Goal: Transaction & Acquisition: Book appointment/travel/reservation

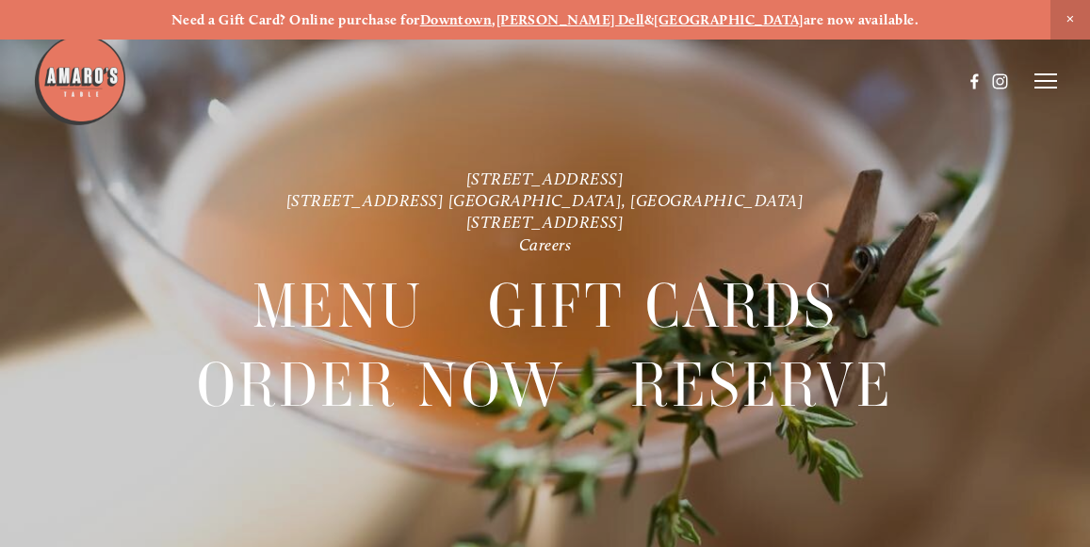
click at [1069, 15] on span "Close Announcement" at bounding box center [1071, 20] width 40 height 40
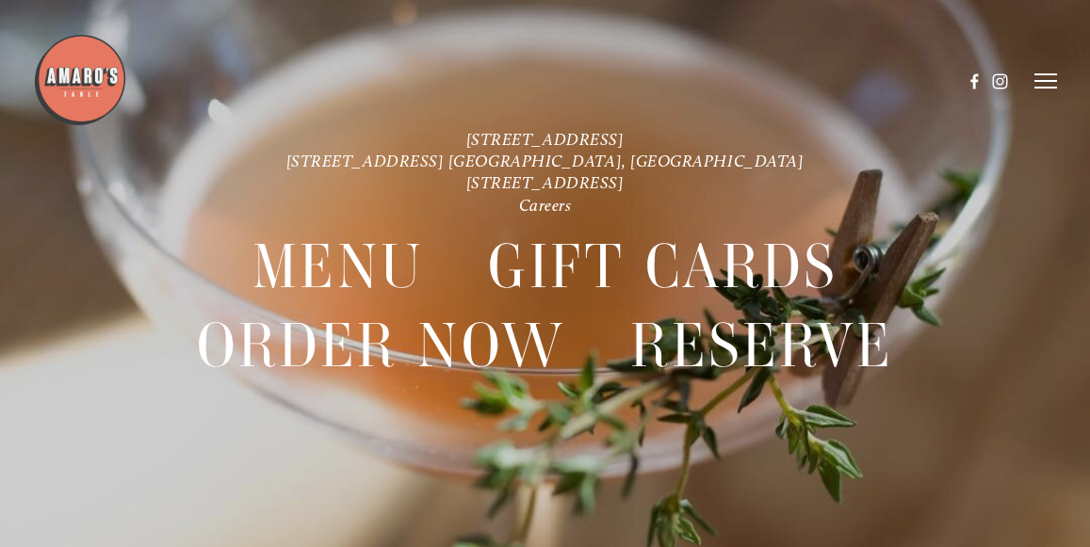
drag, startPoint x: 432, startPoint y: 131, endPoint x: 647, endPoint y: 158, distance: 217.5
click at [647, 158] on header "Menu Order Now Visit Gallery 0" at bounding box center [545, 81] width 1025 height 162
click at [1054, 74] on line at bounding box center [1046, 74] width 23 height 0
click at [932, 79] on span "Reserve" at bounding box center [938, 81] width 43 height 16
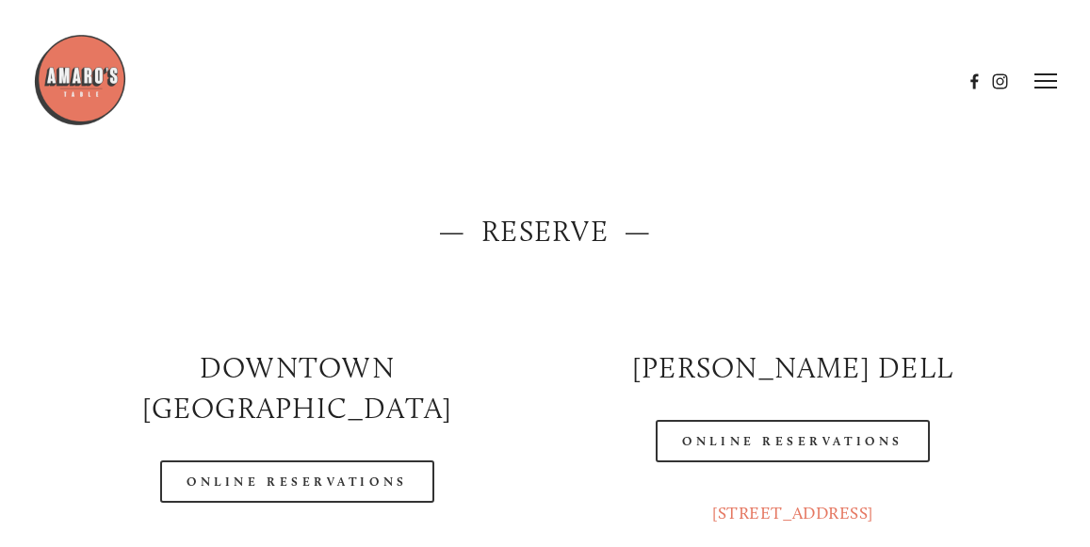
click at [90, 73] on img at bounding box center [80, 80] width 94 height 94
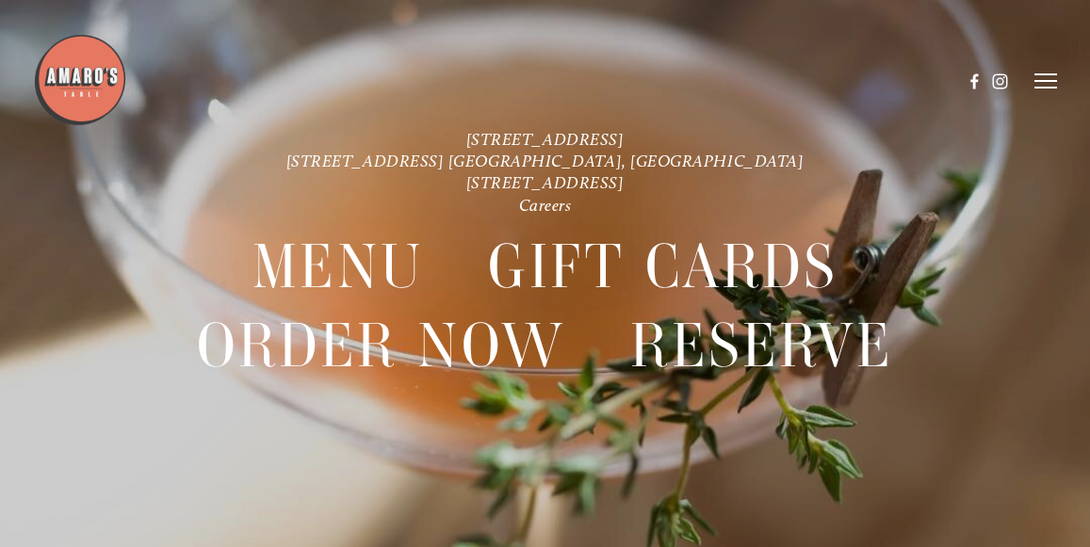
click at [1048, 79] on icon at bounding box center [1046, 81] width 23 height 17
click at [934, 79] on span "Reserve" at bounding box center [938, 81] width 43 height 16
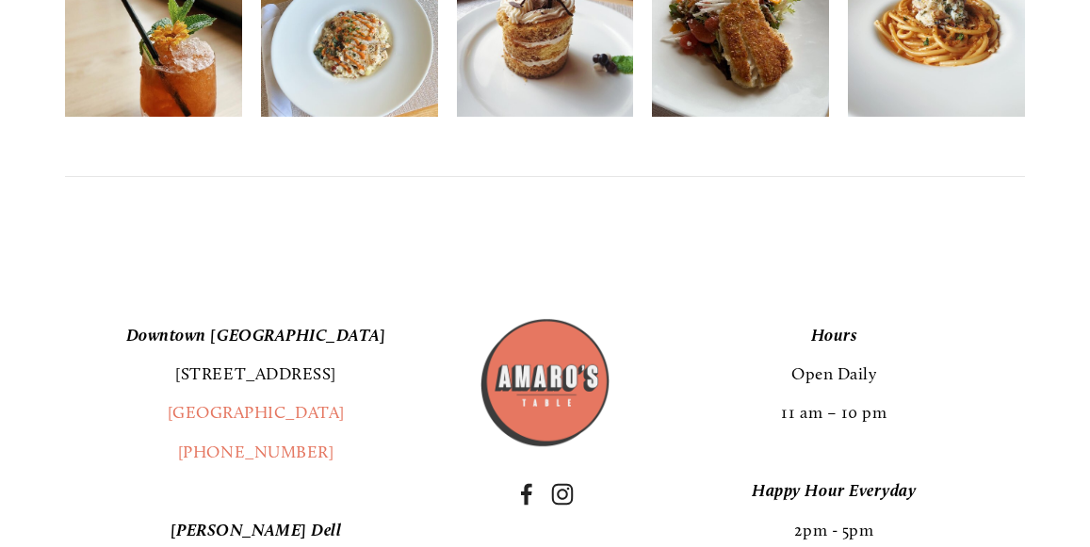
scroll to position [1926, 0]
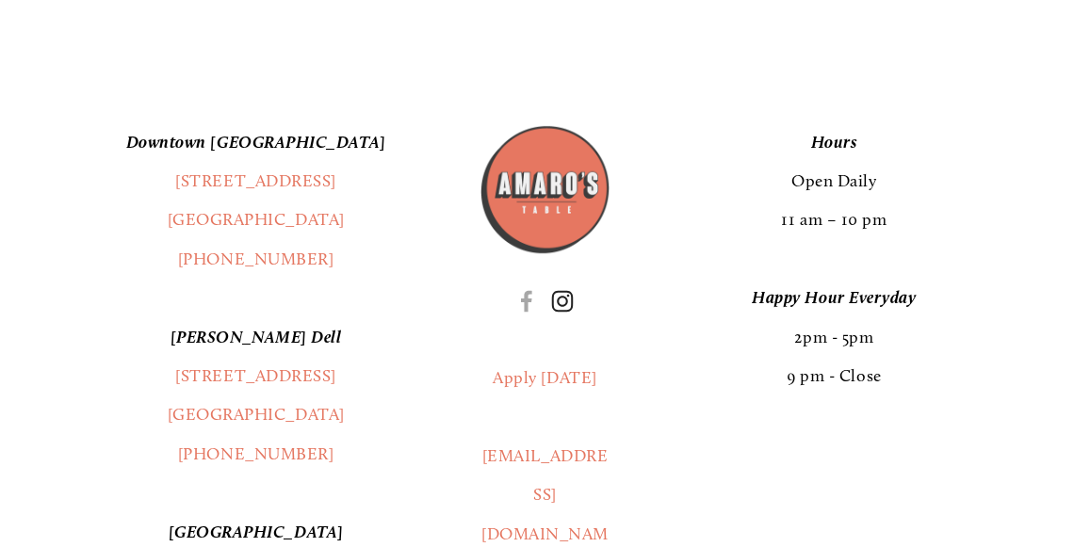
click at [566, 291] on use "Instagram" at bounding box center [563, 302] width 22 height 22
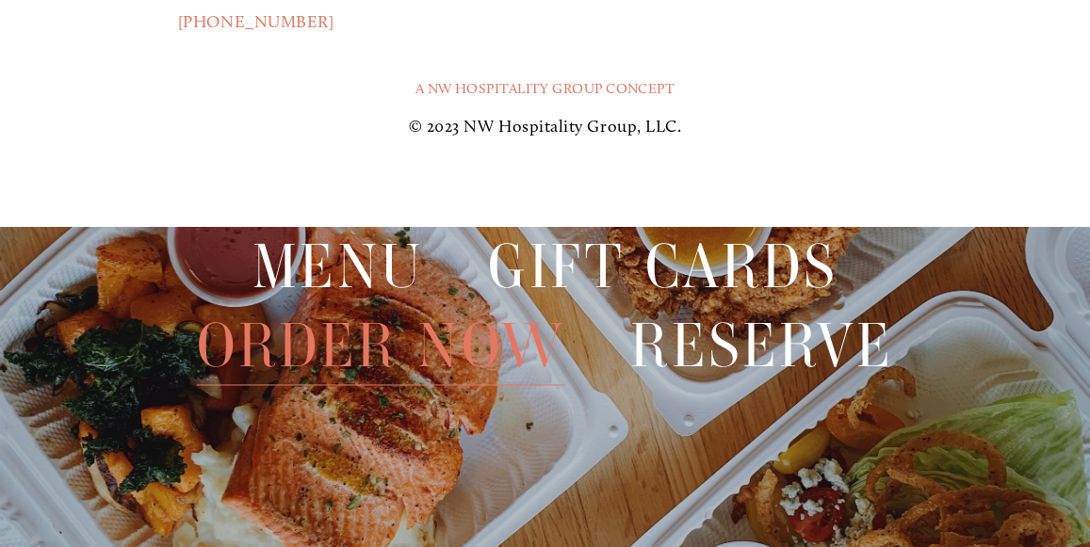
scroll to position [2748, 0]
